Goal: Information Seeking & Learning: Learn about a topic

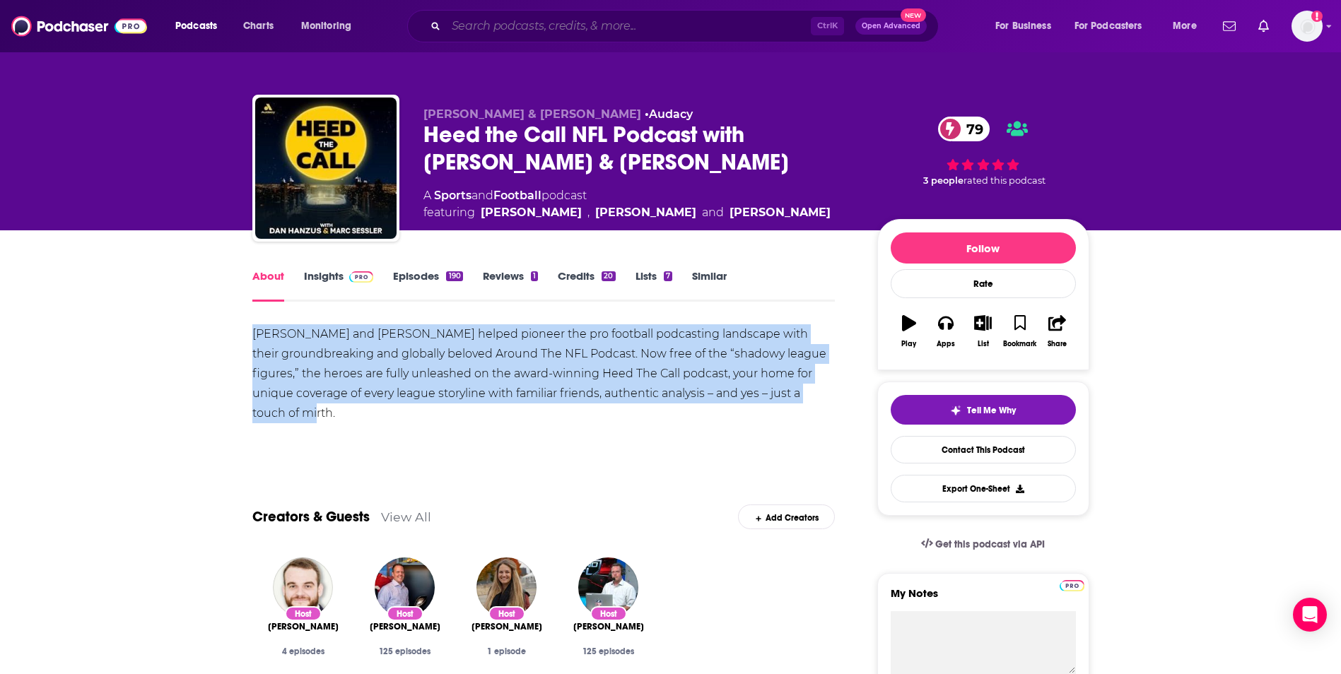
click at [677, 23] on input "Search podcasts, credits, & more..." at bounding box center [628, 26] width 365 height 23
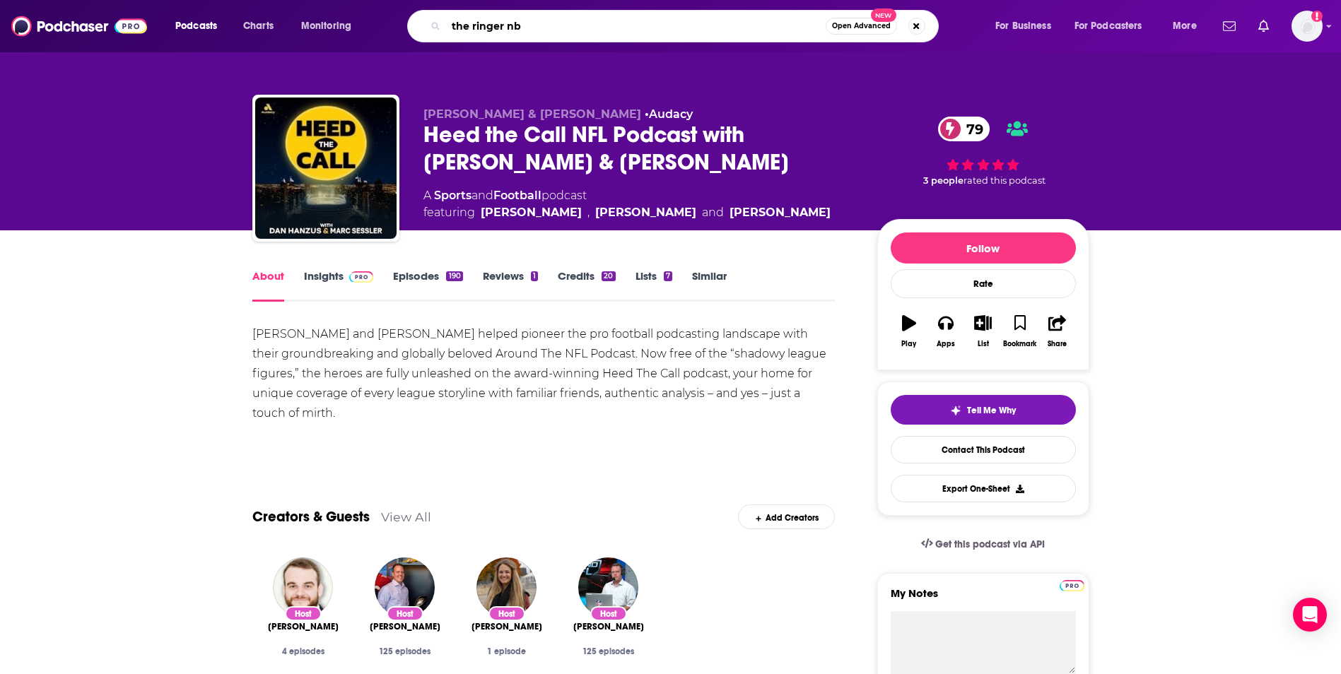
type input "the ringer nba"
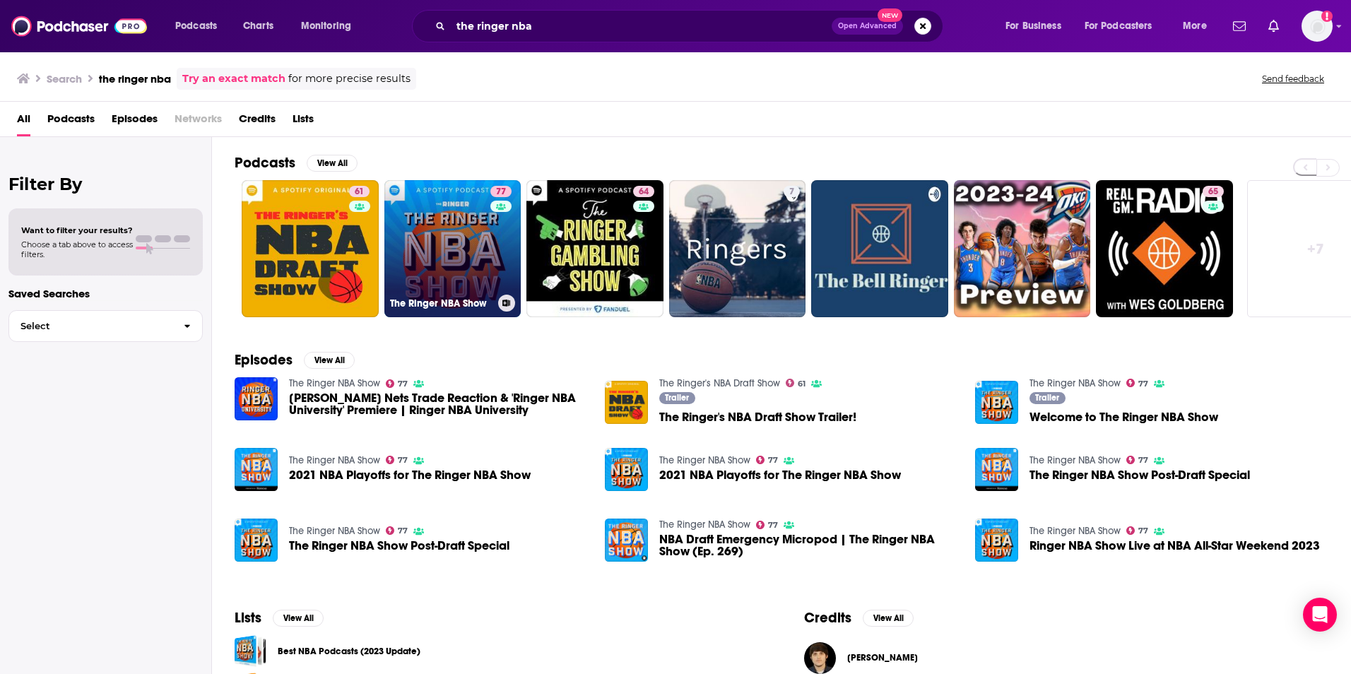
click at [445, 265] on link "77 The Ringer NBA Show" at bounding box center [452, 248] width 137 height 137
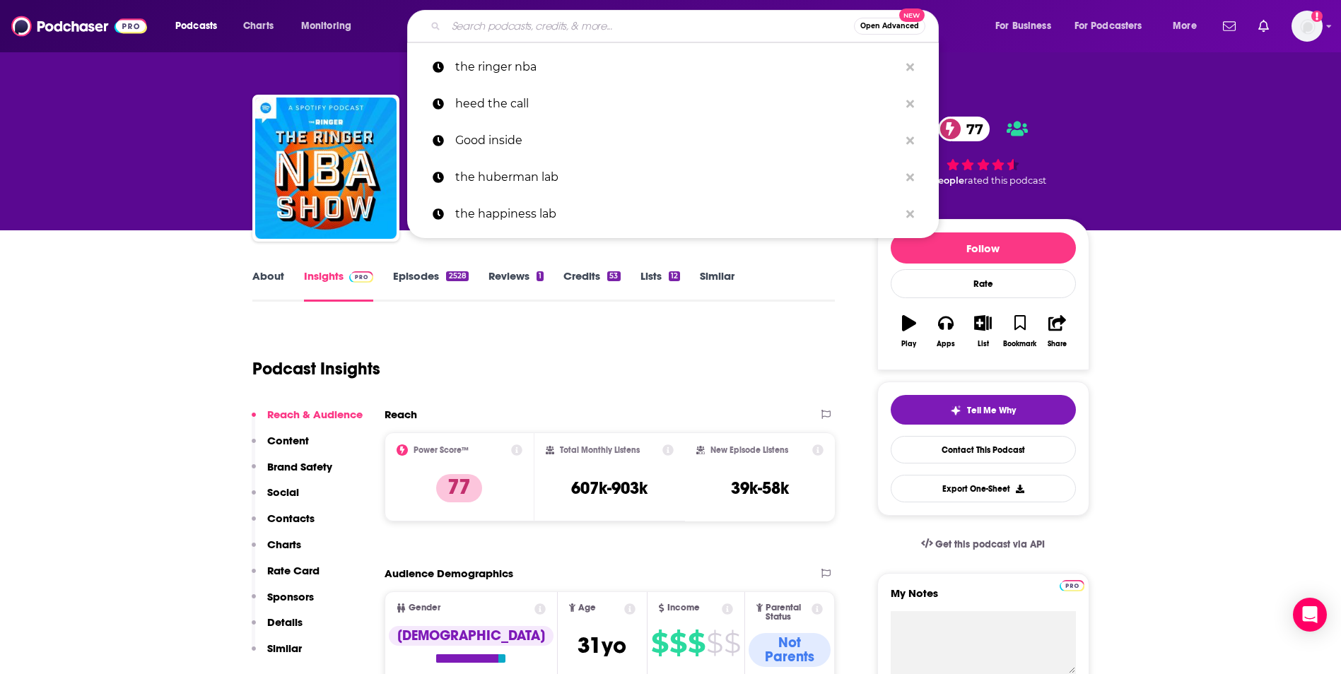
click at [722, 23] on input "Search podcasts, credits, & more..." at bounding box center [650, 26] width 408 height 23
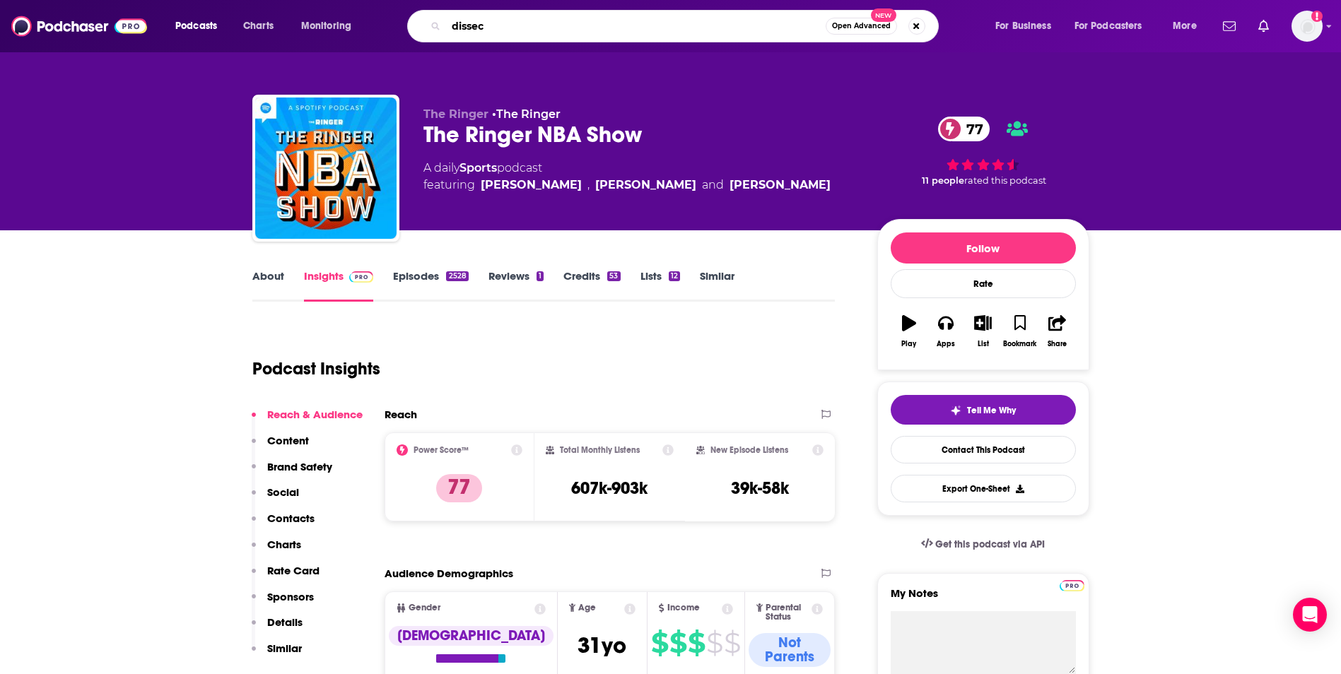
type input "dissect"
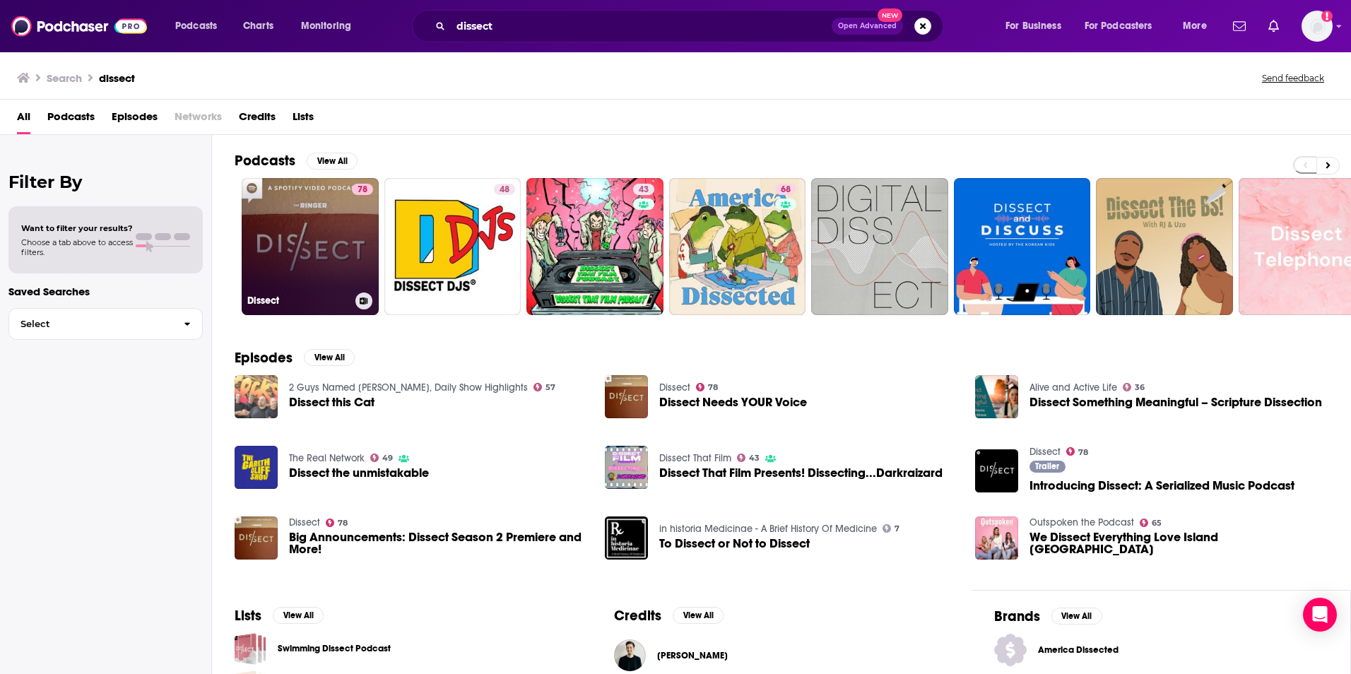
click at [316, 208] on link "78 Dissect" at bounding box center [310, 246] width 137 height 137
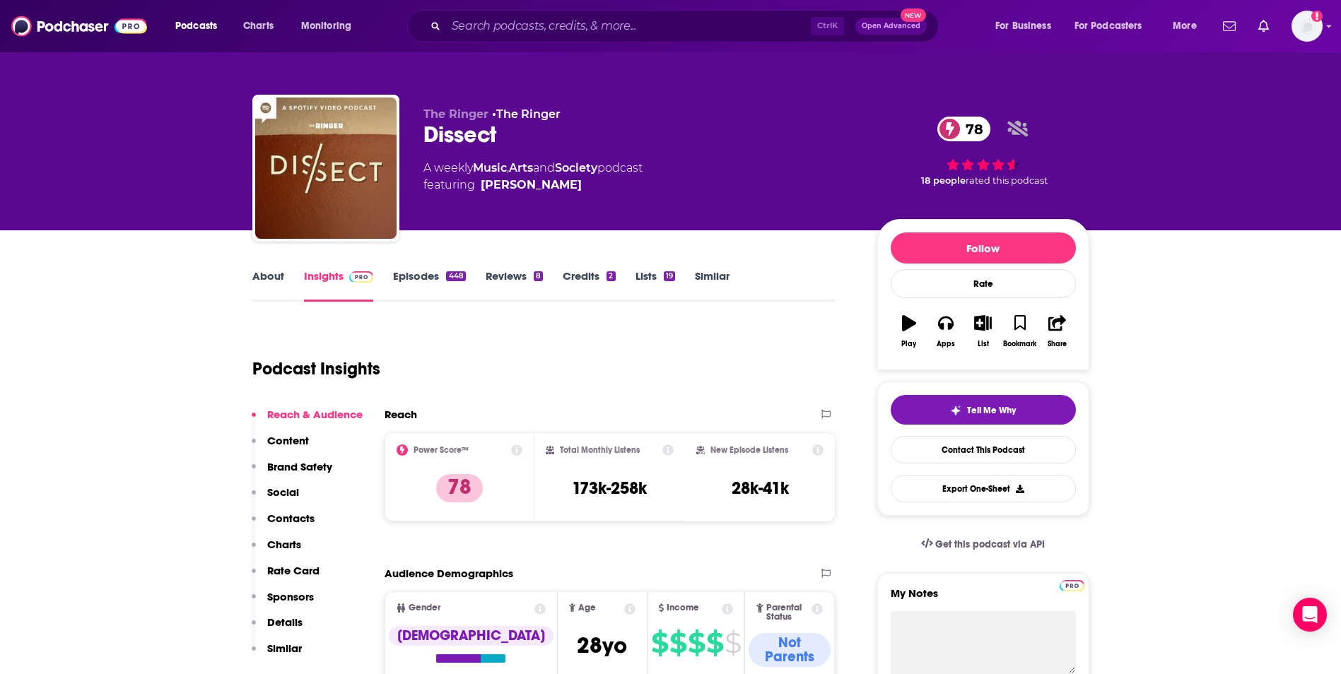
click at [280, 272] on link "About" at bounding box center [268, 285] width 32 height 33
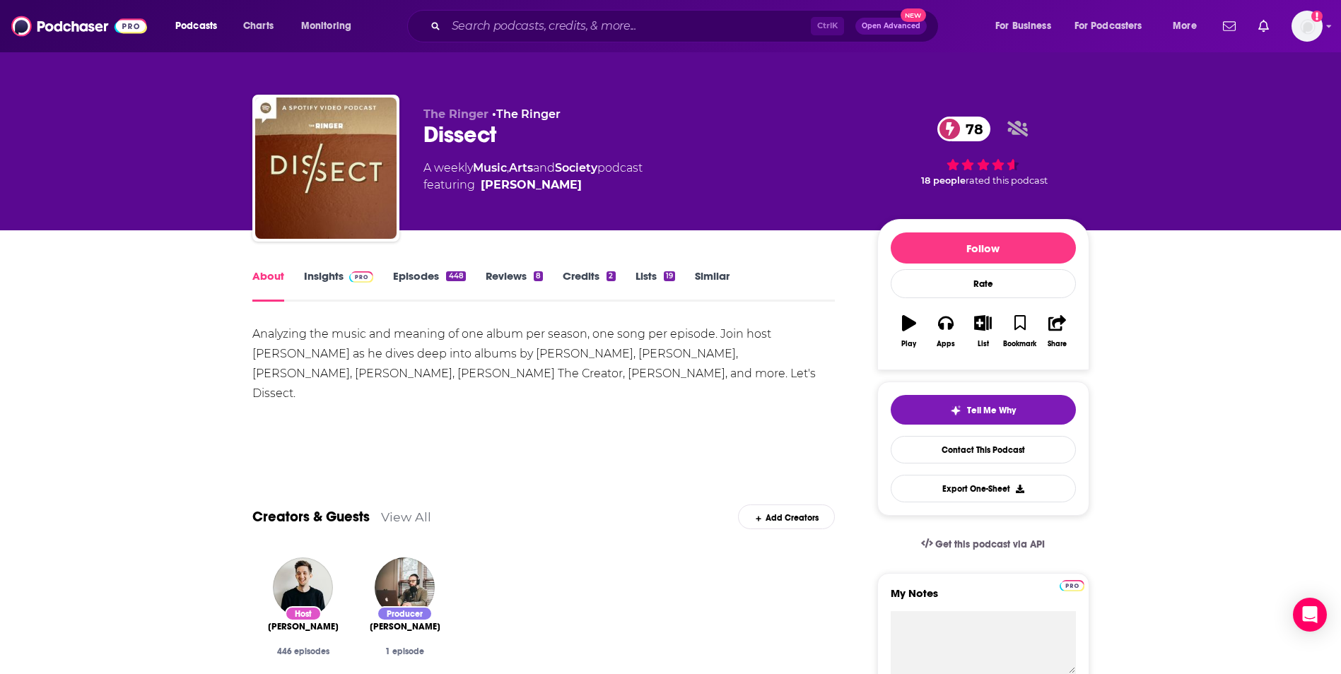
click at [321, 343] on div "Analyzing the music and meaning of one album per season, one song per episode. …" at bounding box center [543, 363] width 583 height 79
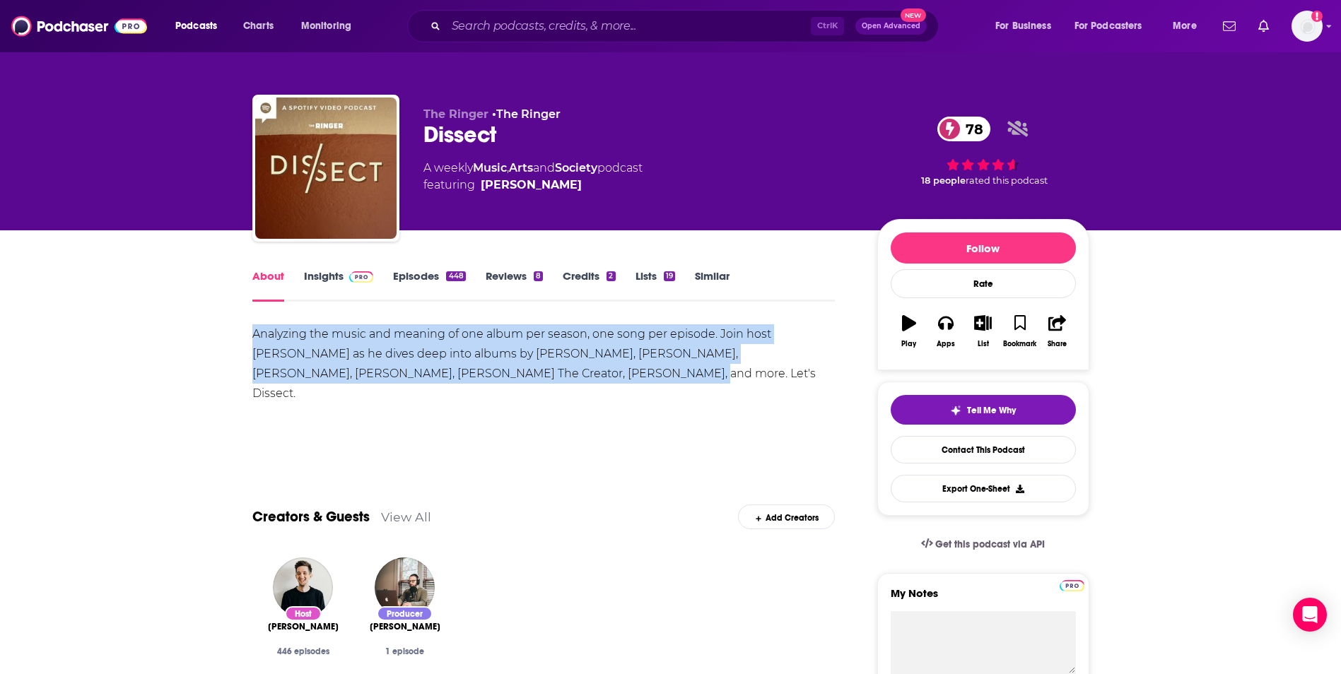
drag, startPoint x: 254, startPoint y: 334, endPoint x: 526, endPoint y: 396, distance: 279.3
click at [526, 396] on div "Analyzing the music and meaning of one album per season, one song per episode. …" at bounding box center [543, 373] width 583 height 99
copy div "Analyzing the music and meaning of one album per season, one song per episode. …"
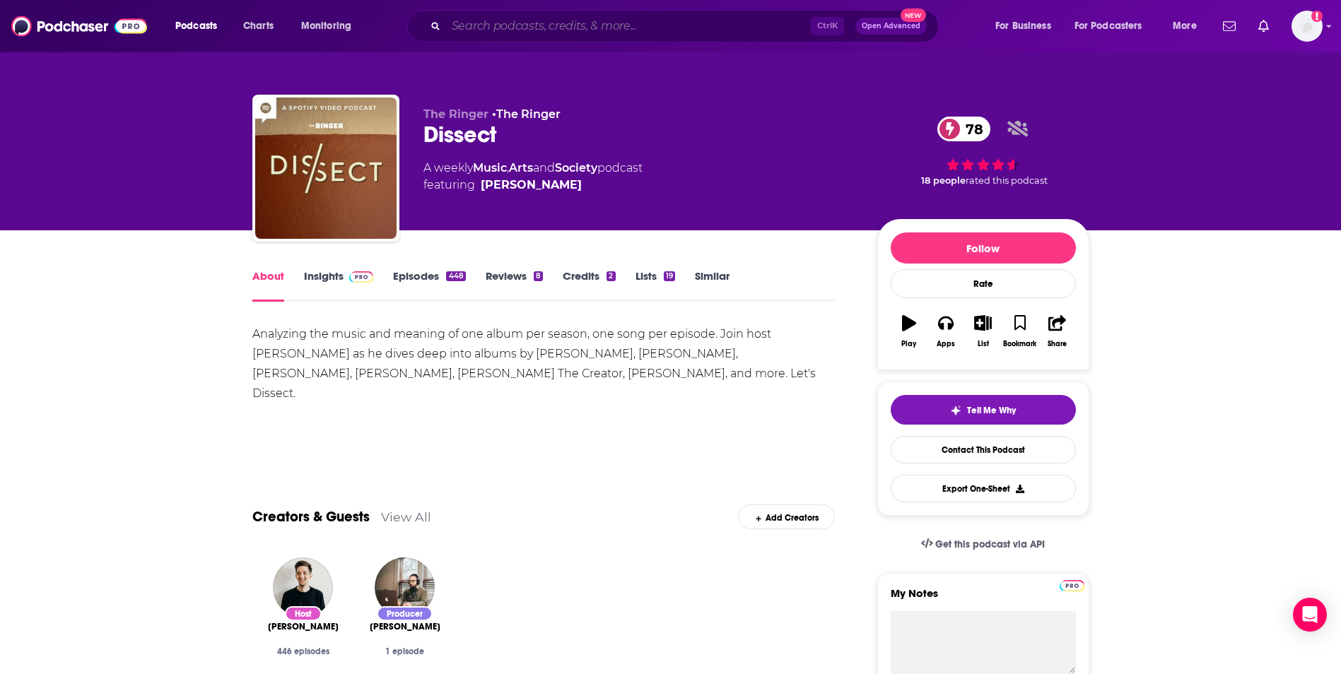
click at [541, 30] on input "Search podcasts, credits, & more..." at bounding box center [628, 26] width 365 height 23
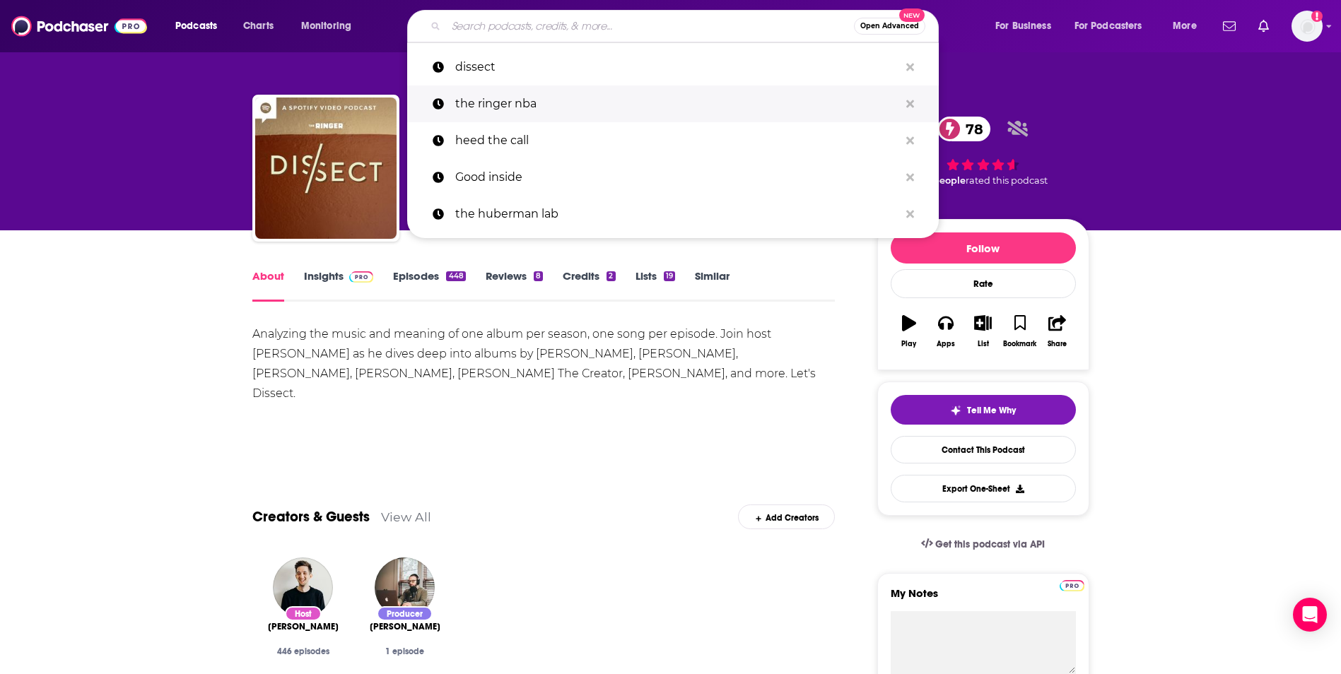
click at [540, 114] on p "the ringer nba" at bounding box center [677, 104] width 444 height 37
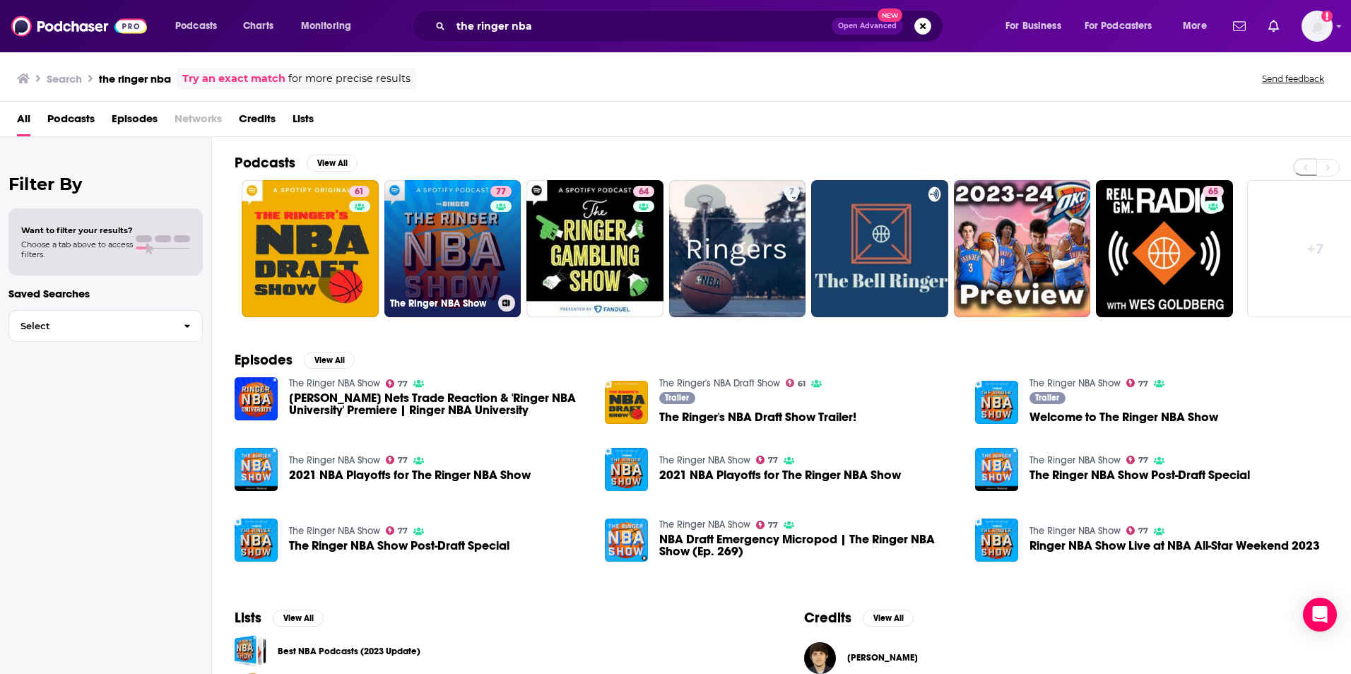
click at [479, 241] on link "77 The Ringer NBA Show" at bounding box center [452, 248] width 137 height 137
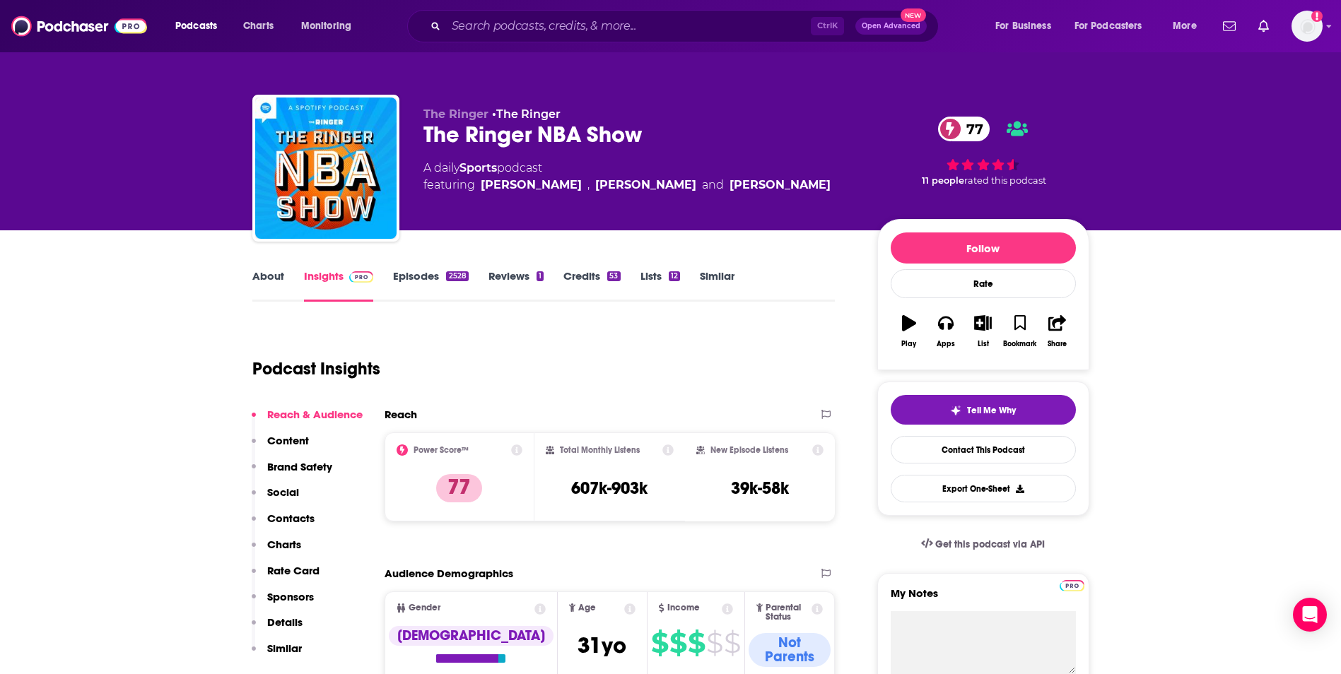
click at [278, 274] on link "About" at bounding box center [268, 285] width 32 height 33
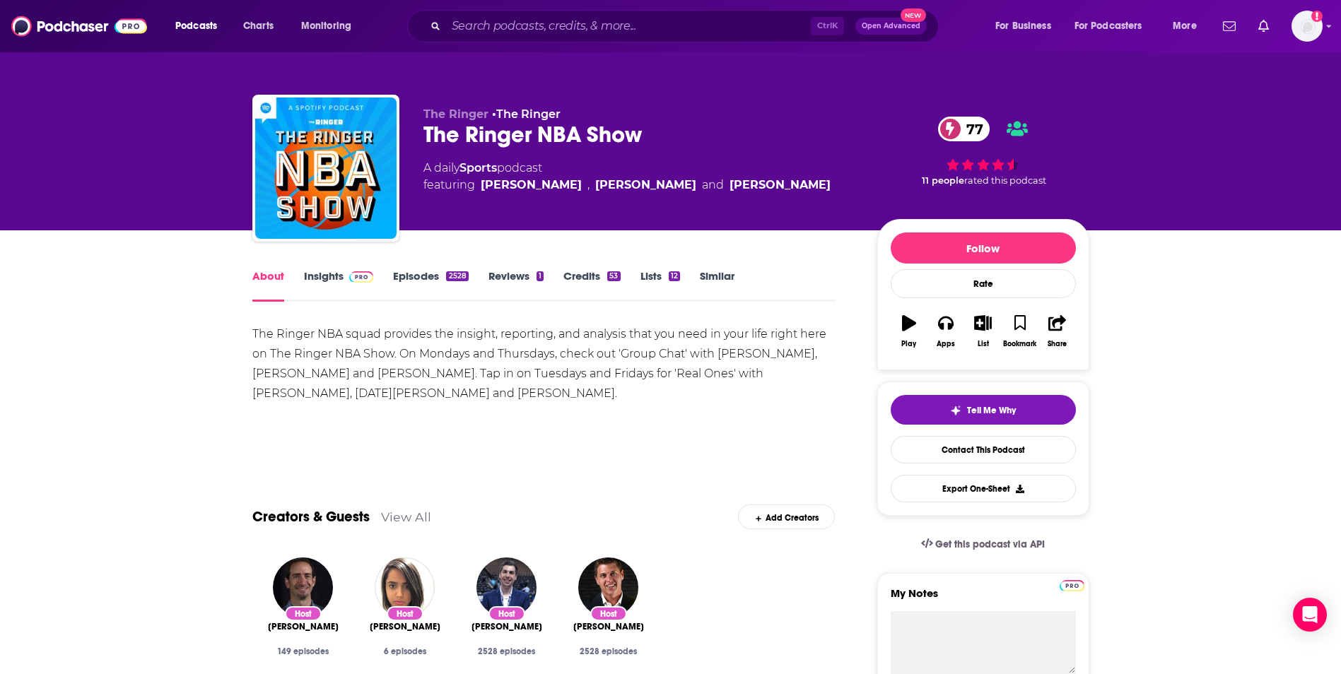
click at [261, 346] on div "The Ringer NBA squad provides the insight, reporting, and analysis that you nee…" at bounding box center [543, 363] width 583 height 79
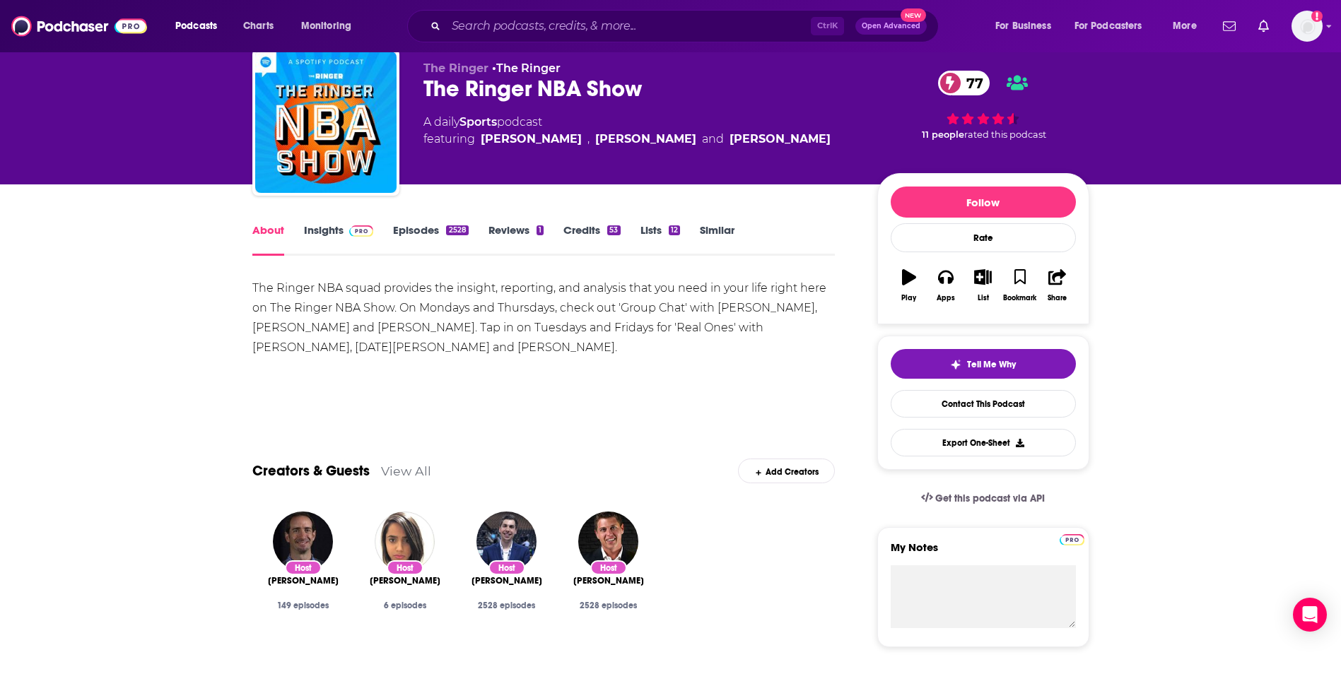
scroll to position [47, 0]
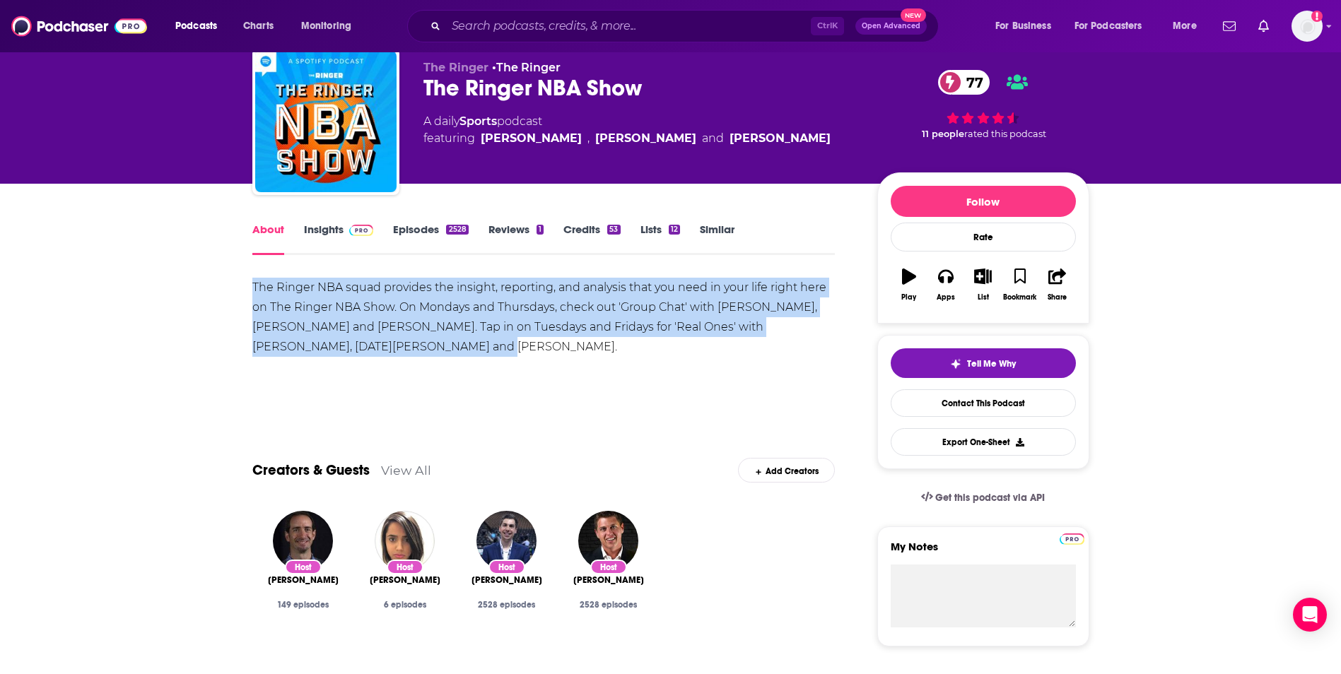
drag, startPoint x: 252, startPoint y: 286, endPoint x: 377, endPoint y: 353, distance: 141.7
click at [377, 353] on div "The Ringer NBA squad provides the insight, reporting, and analysis that you nee…" at bounding box center [543, 317] width 583 height 79
copy div "The Ringer NBA squad provides the insight, reporting, and analysis that you nee…"
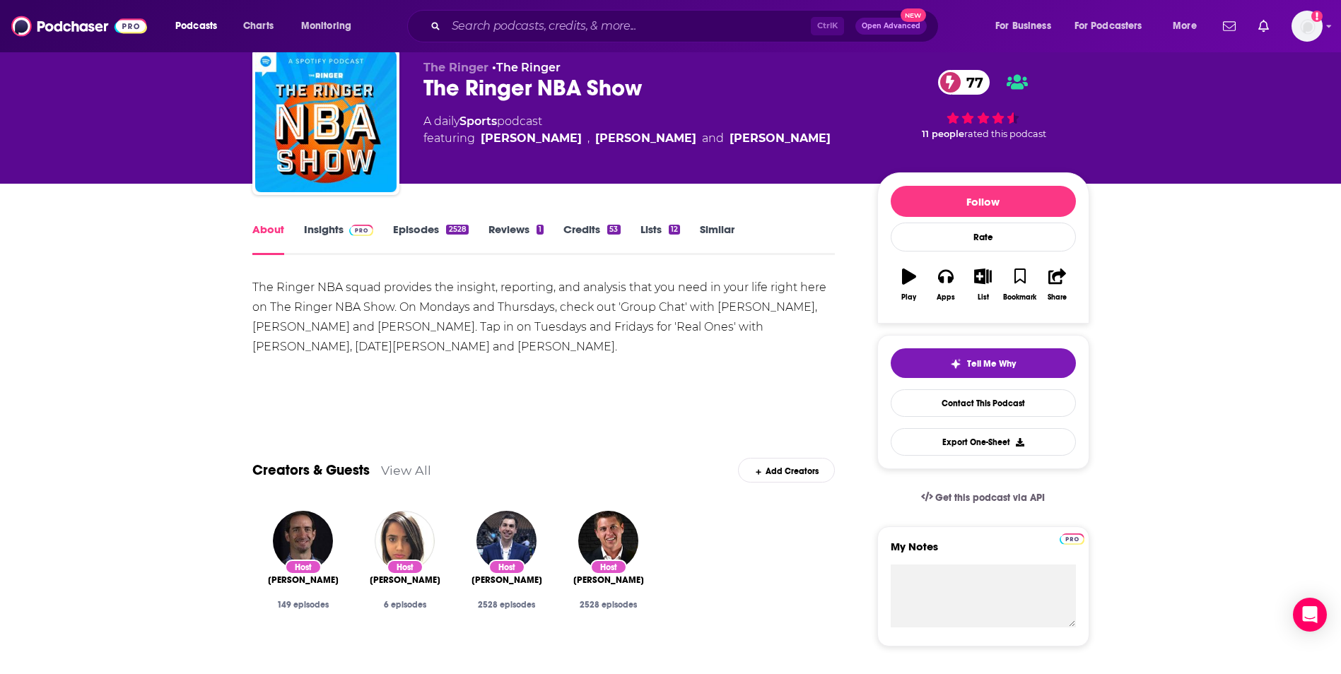
click at [694, 393] on div "Show More" at bounding box center [543, 396] width 583 height 24
